Goal: Information Seeking & Learning: Learn about a topic

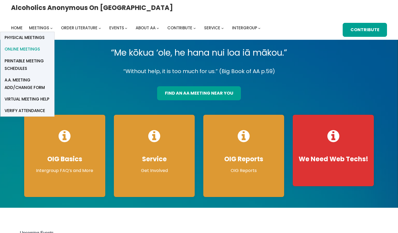
click at [40, 45] on span "Online Meetings" at bounding box center [22, 49] width 35 height 8
click at [45, 34] on span "Physical Meetings" at bounding box center [25, 38] width 40 height 8
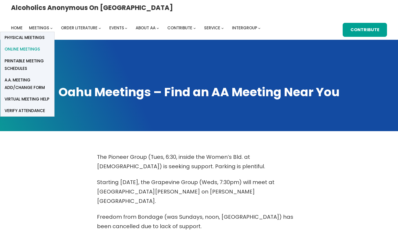
click at [40, 45] on span "Online Meetings" at bounding box center [22, 49] width 35 height 8
